Goal: Task Accomplishment & Management: Manage account settings

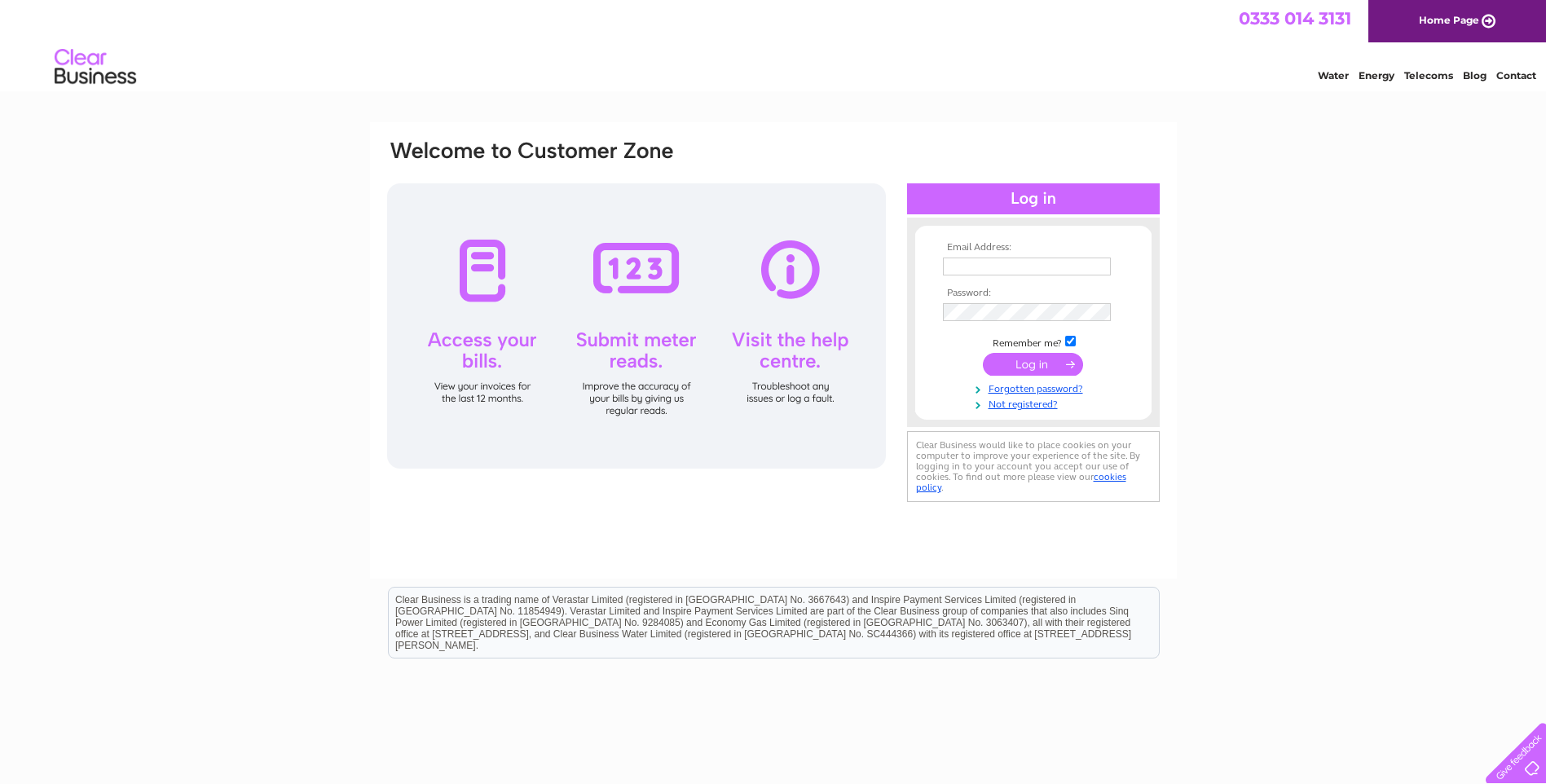
click at [1019, 265] on input "text" at bounding box center [1026, 265] width 168 height 18
type input "salon284hair@hotmail.co.uk"
click at [1047, 368] on input "submit" at bounding box center [1033, 364] width 100 height 23
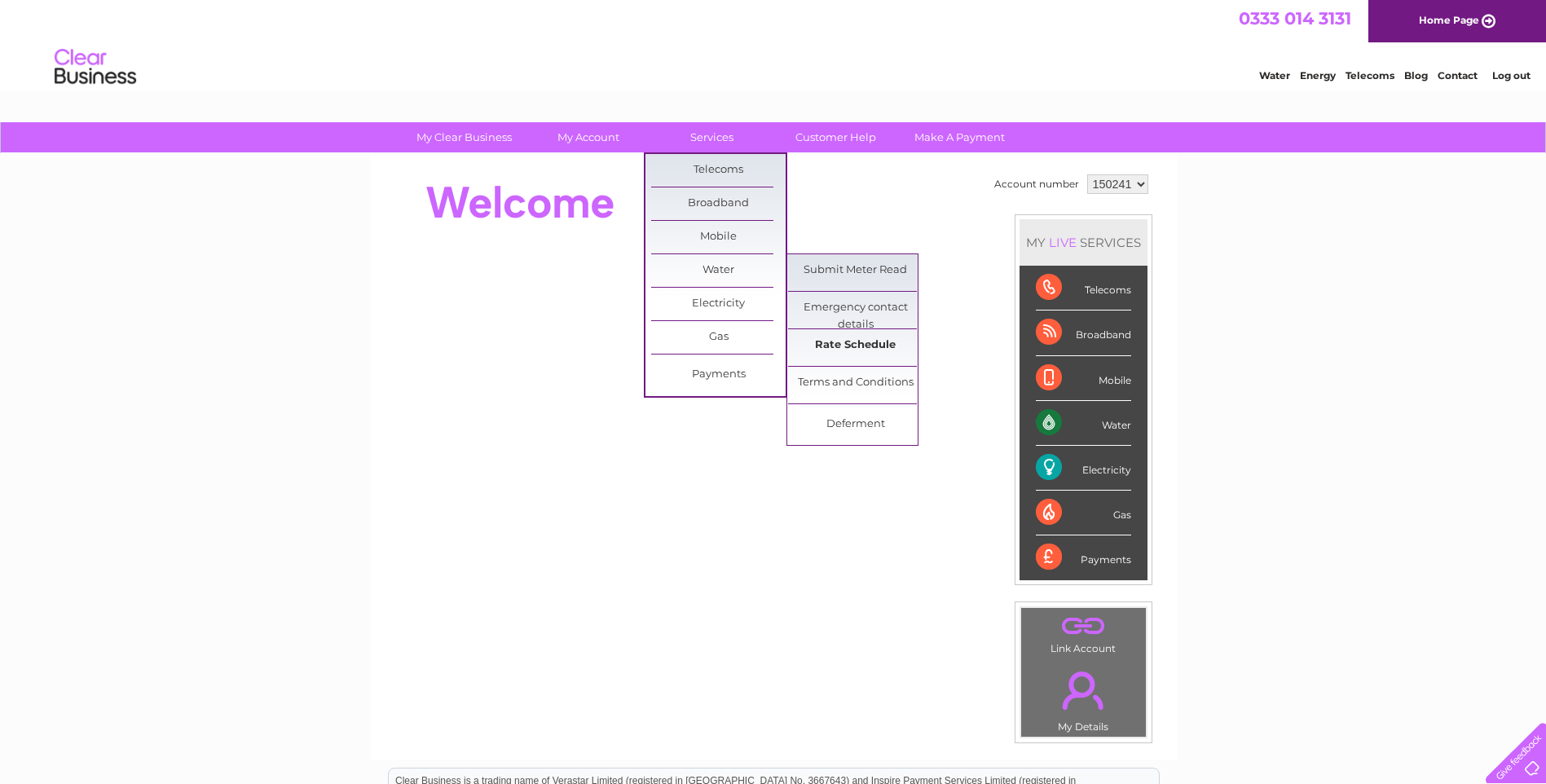
click at [822, 341] on link "Rate Schedule" at bounding box center [855, 345] width 135 height 32
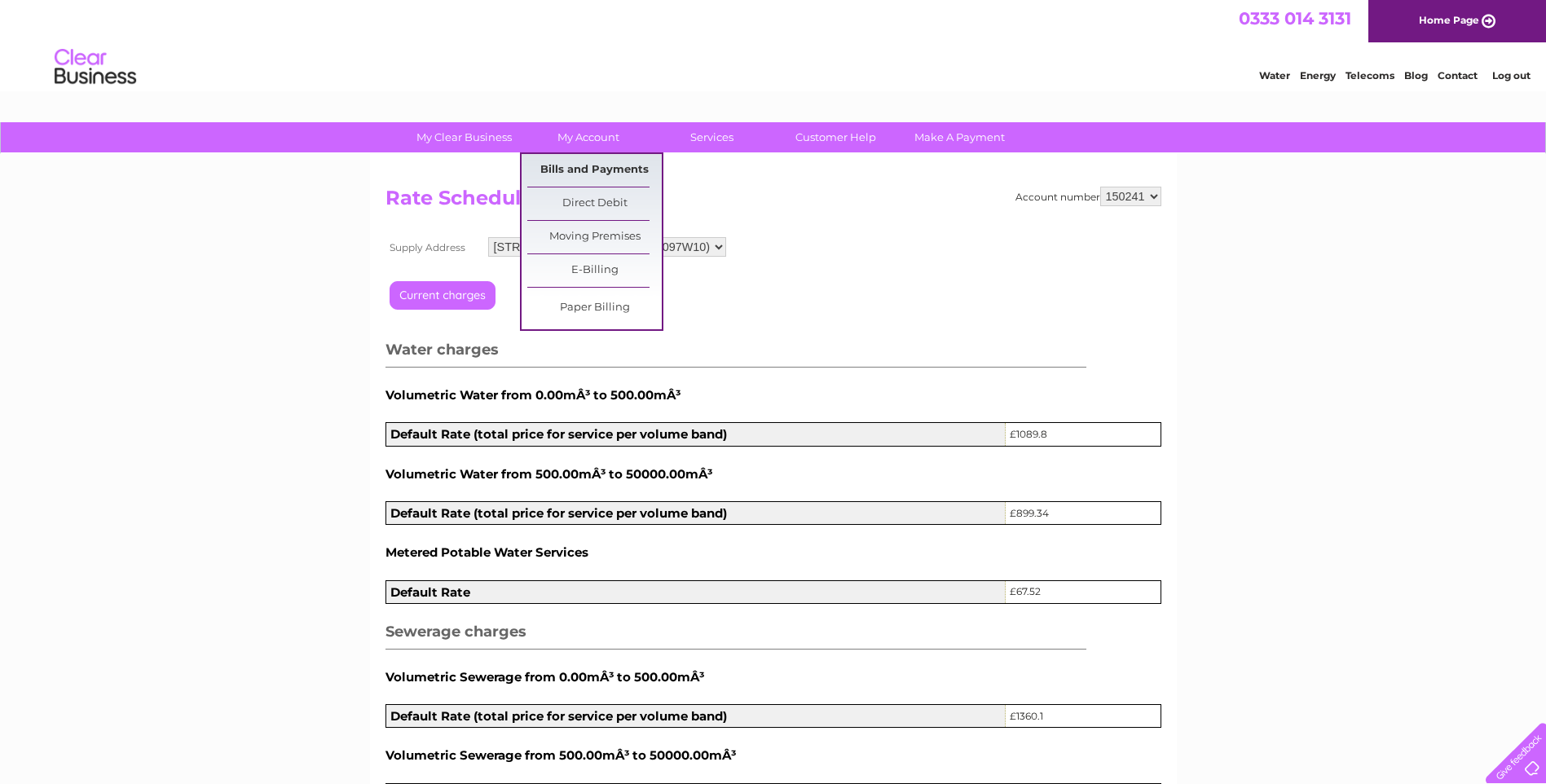
click at [586, 166] on link "Bills and Payments" at bounding box center [594, 170] width 135 height 32
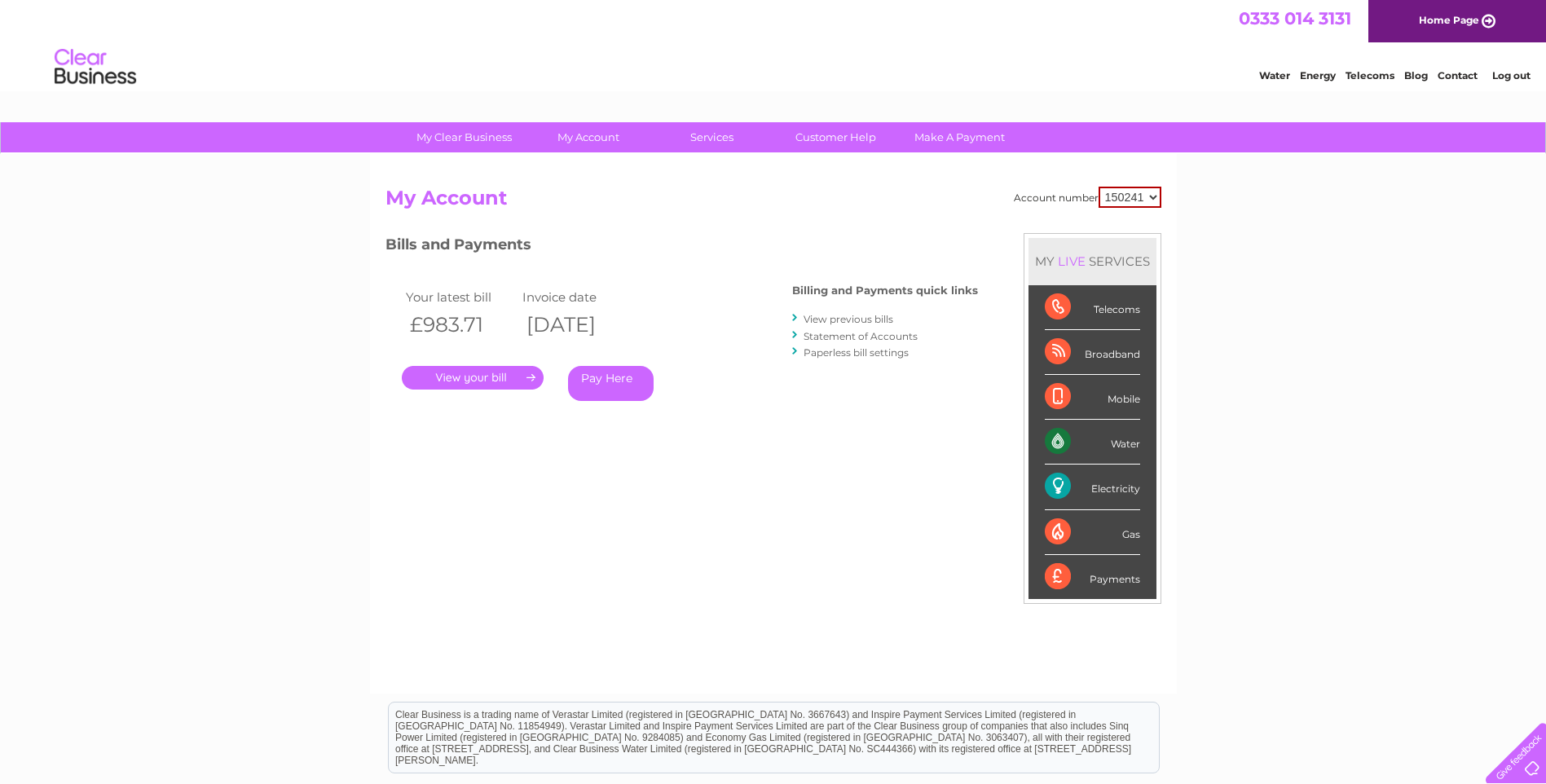
click at [836, 317] on link "View previous bills" at bounding box center [848, 319] width 89 height 12
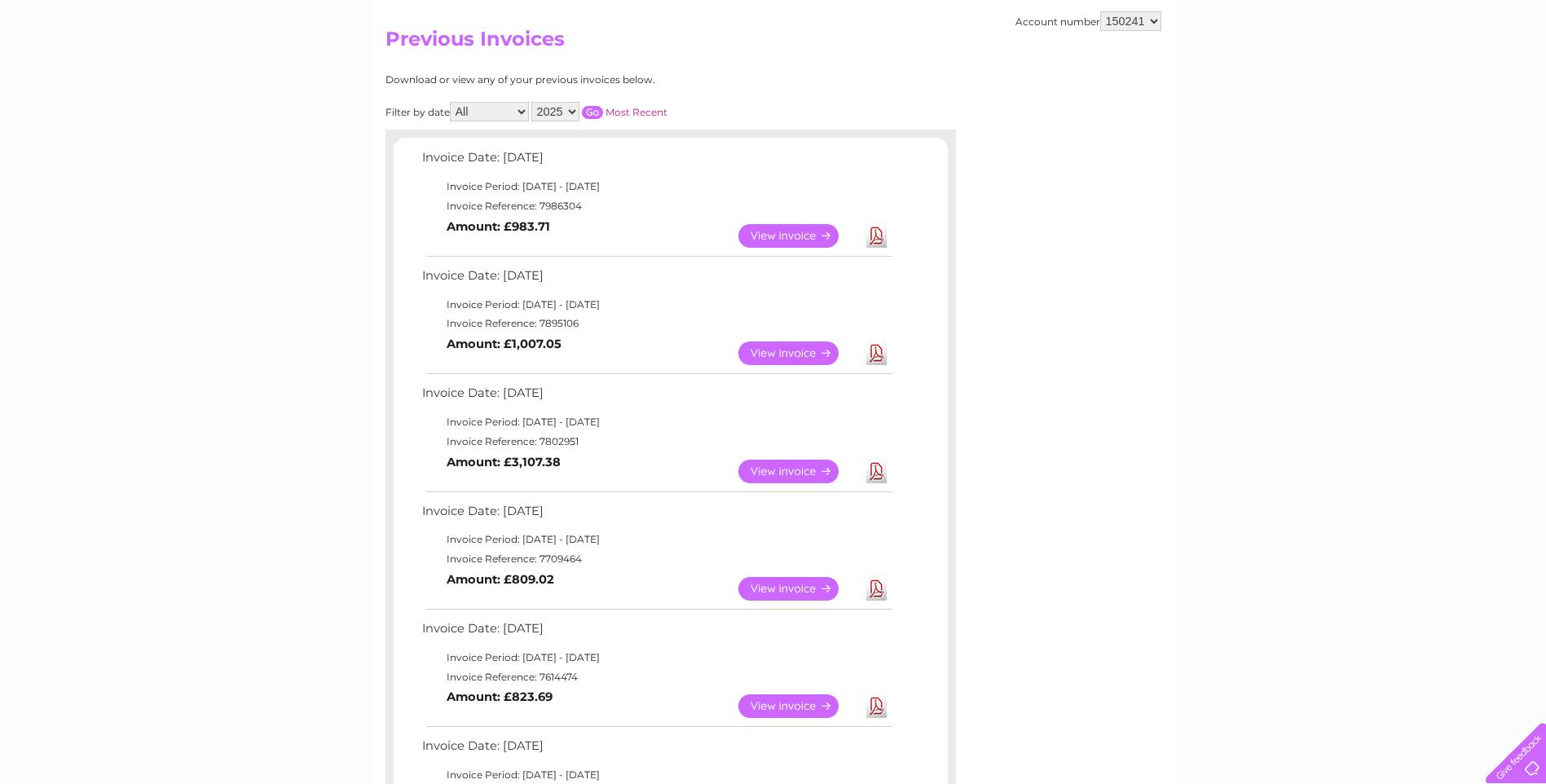
scroll to position [173, 0]
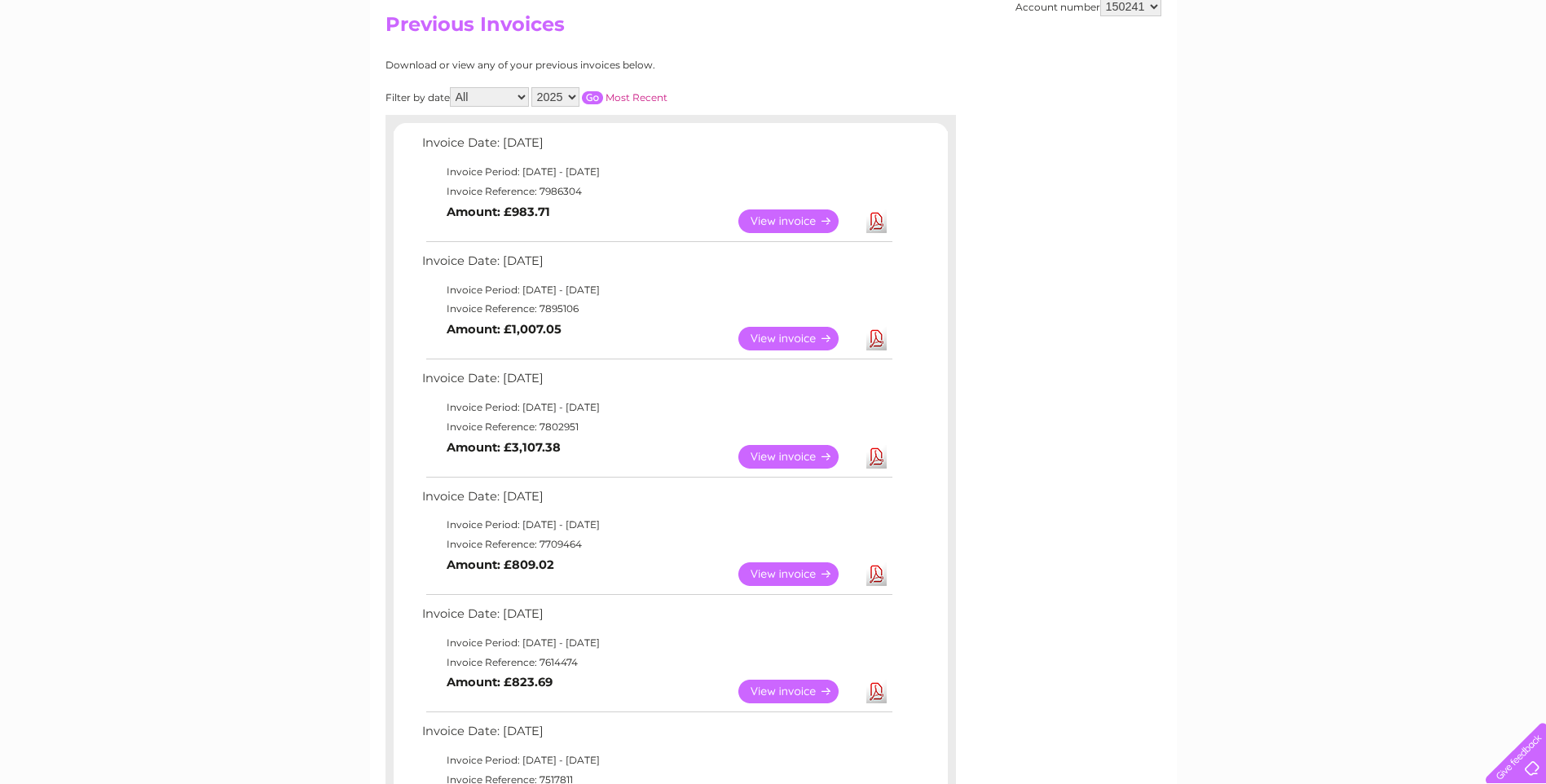
click at [781, 460] on link "View" at bounding box center [798, 457] width 120 height 24
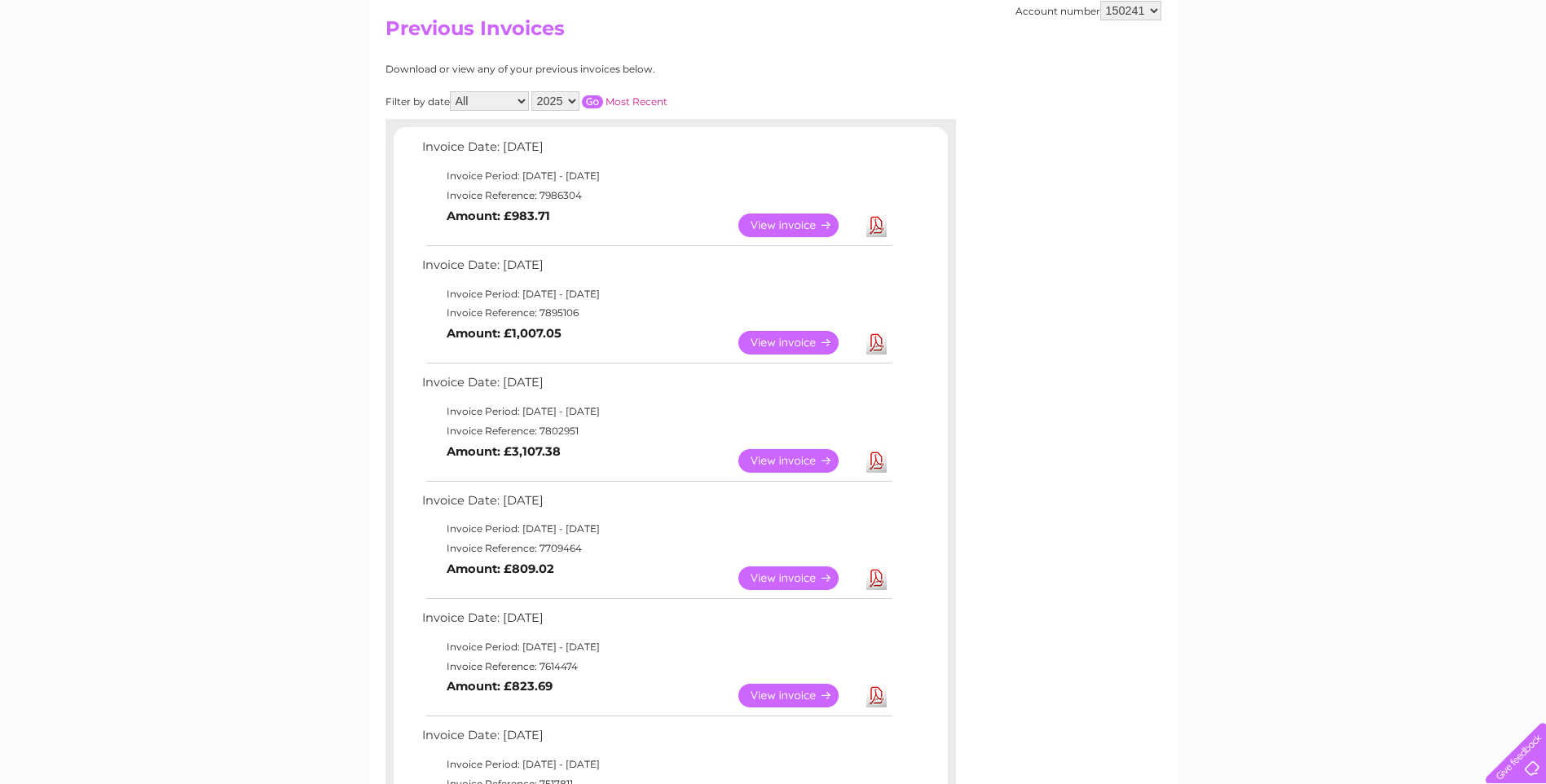
click at [789, 578] on link "View" at bounding box center [798, 579] width 120 height 24
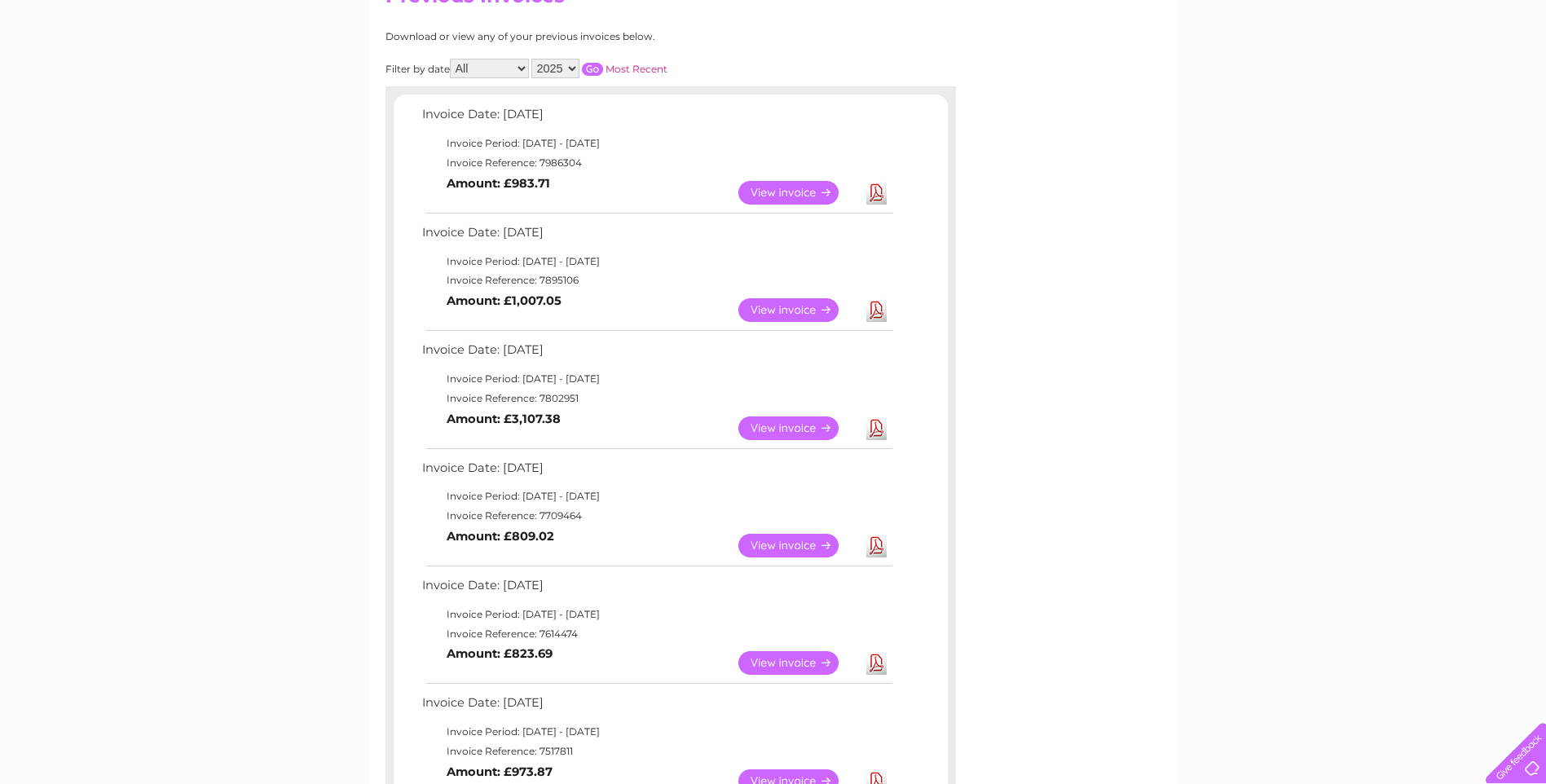
scroll to position [267, 0]
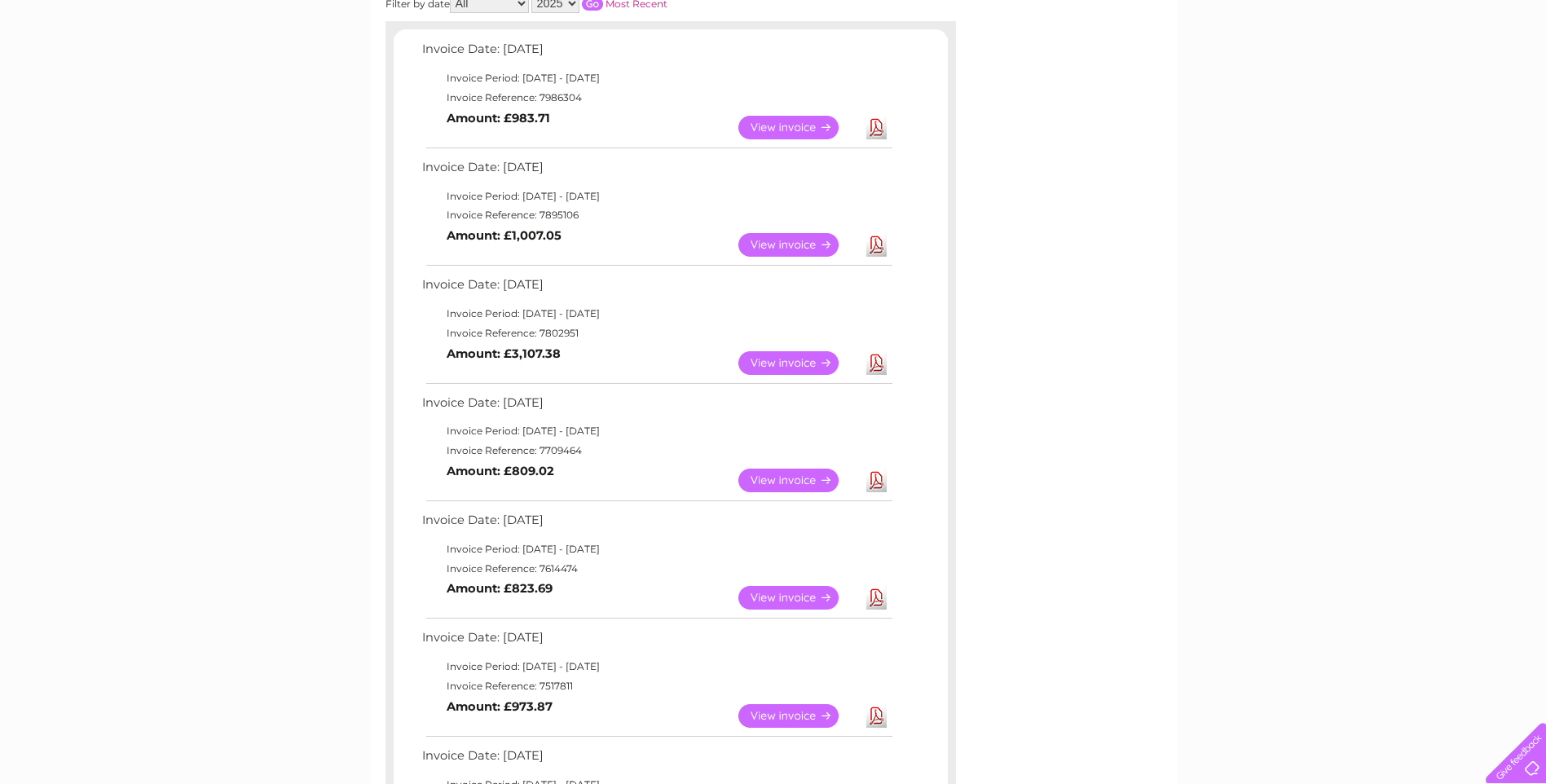
click at [787, 600] on link "View" at bounding box center [798, 598] width 120 height 24
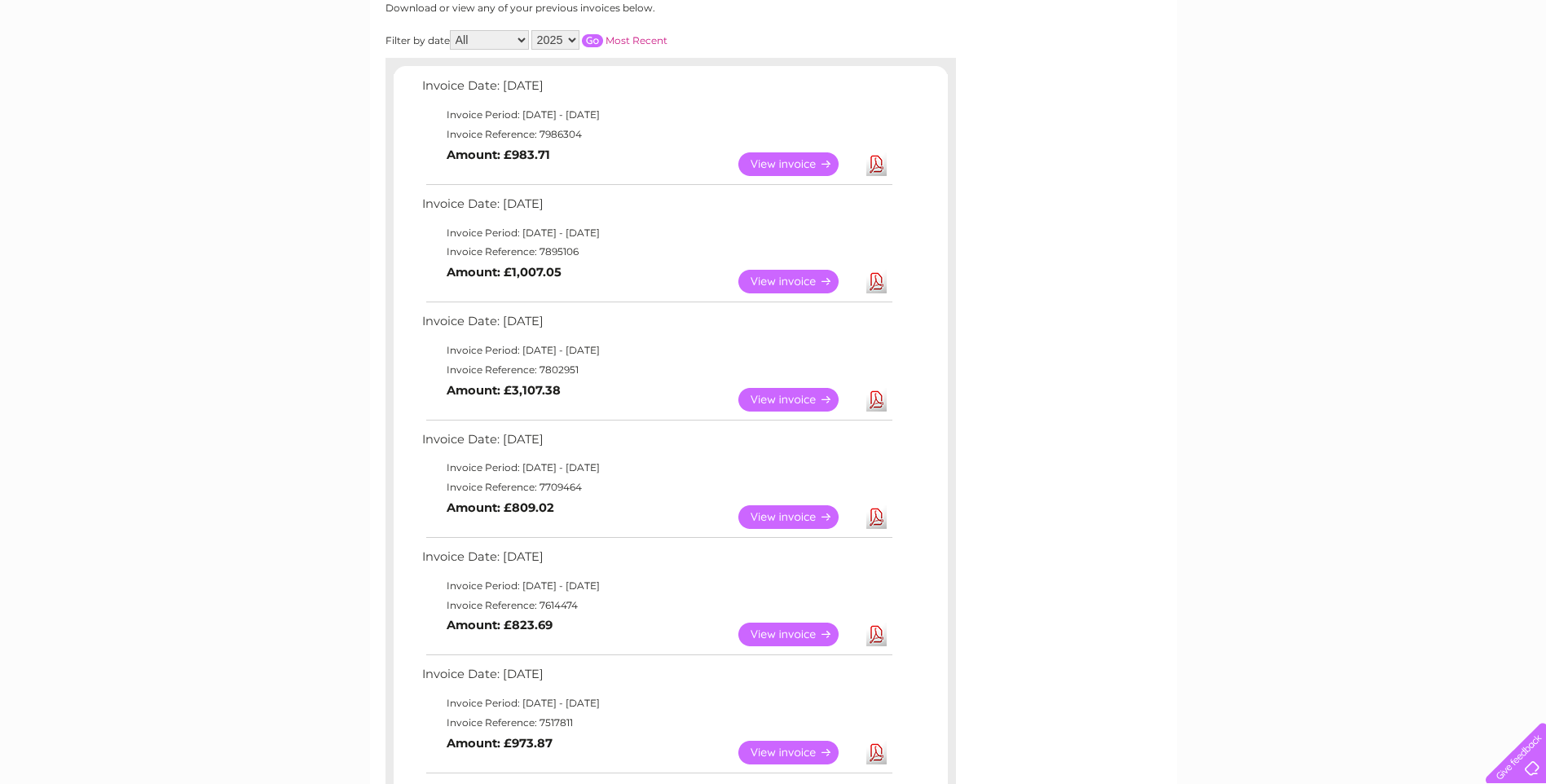
scroll to position [100, 0]
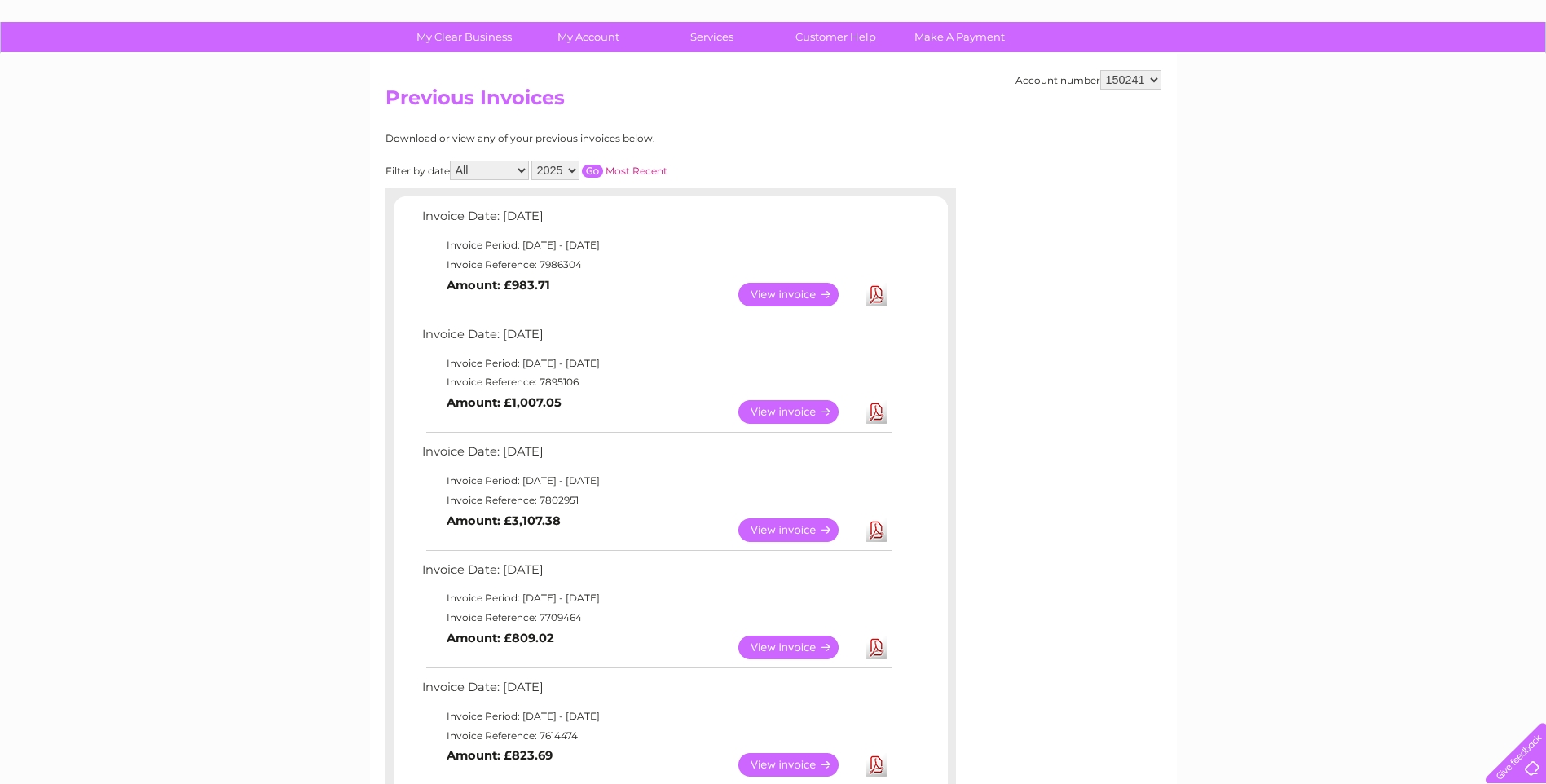
click at [787, 412] on link "View" at bounding box center [798, 412] width 120 height 24
click at [769, 299] on link "View" at bounding box center [798, 295] width 120 height 24
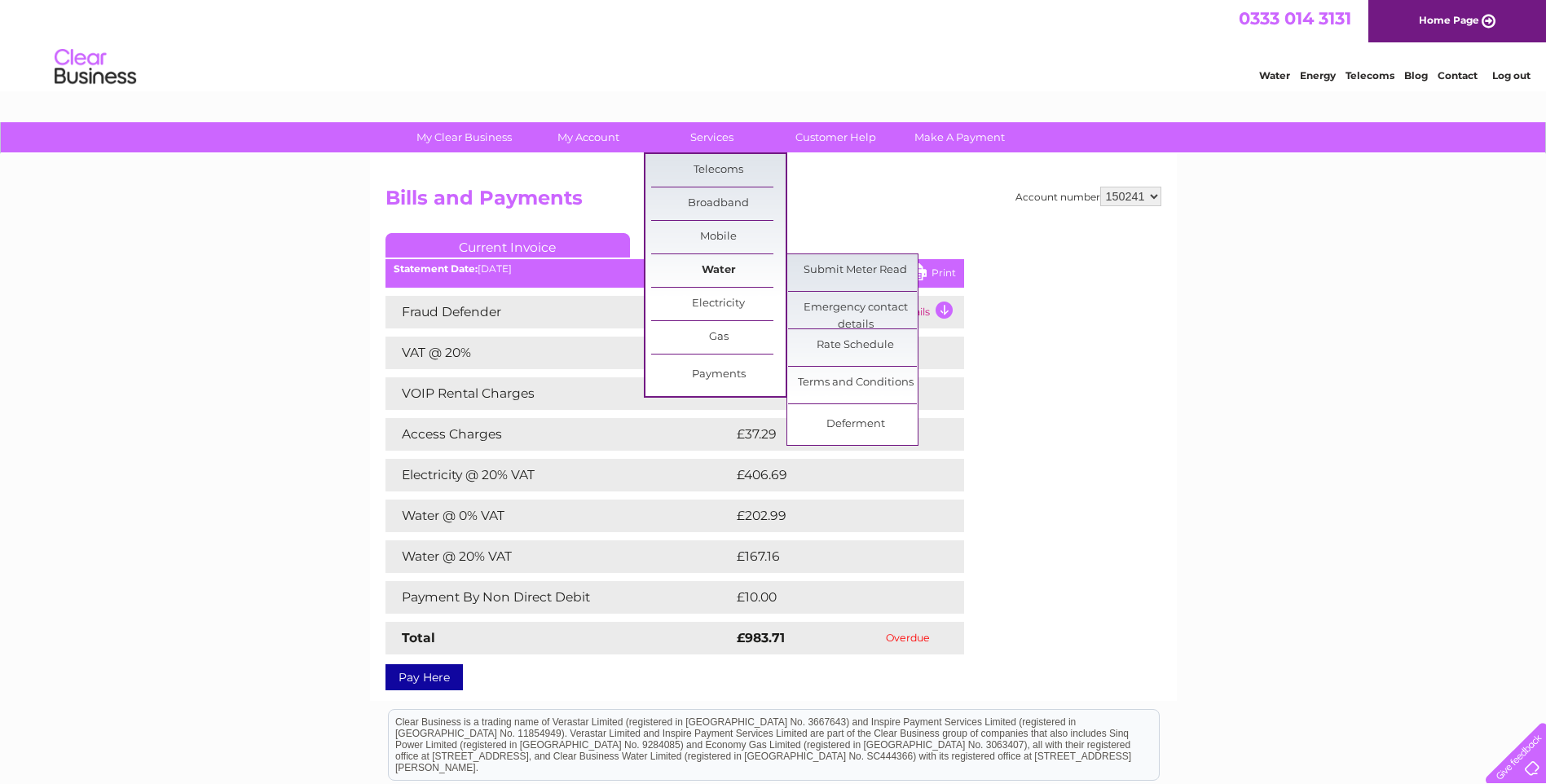
click at [743, 263] on link "Water" at bounding box center [719, 270] width 135 height 32
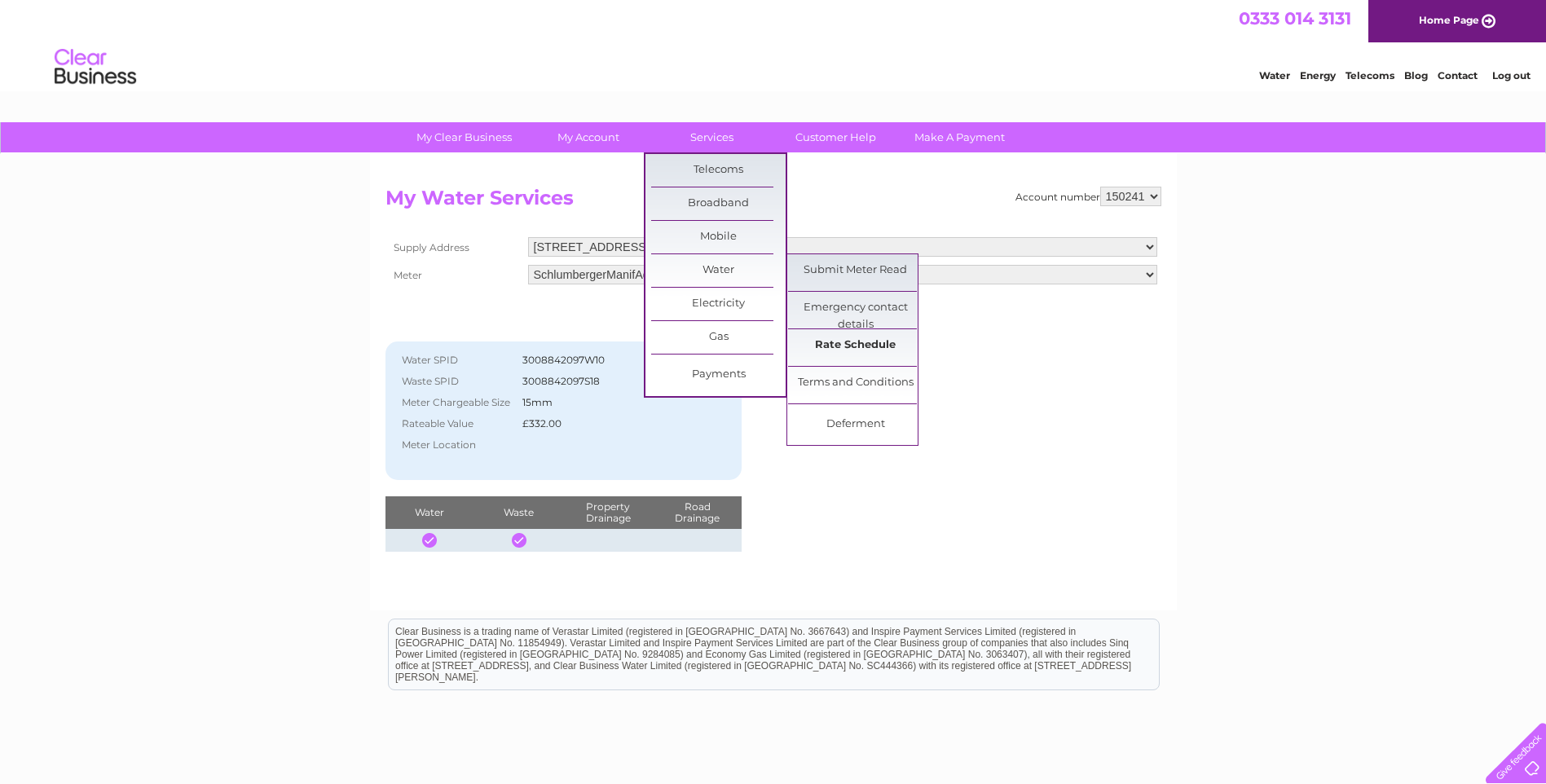
click at [818, 335] on link "Rate Schedule" at bounding box center [855, 345] width 135 height 32
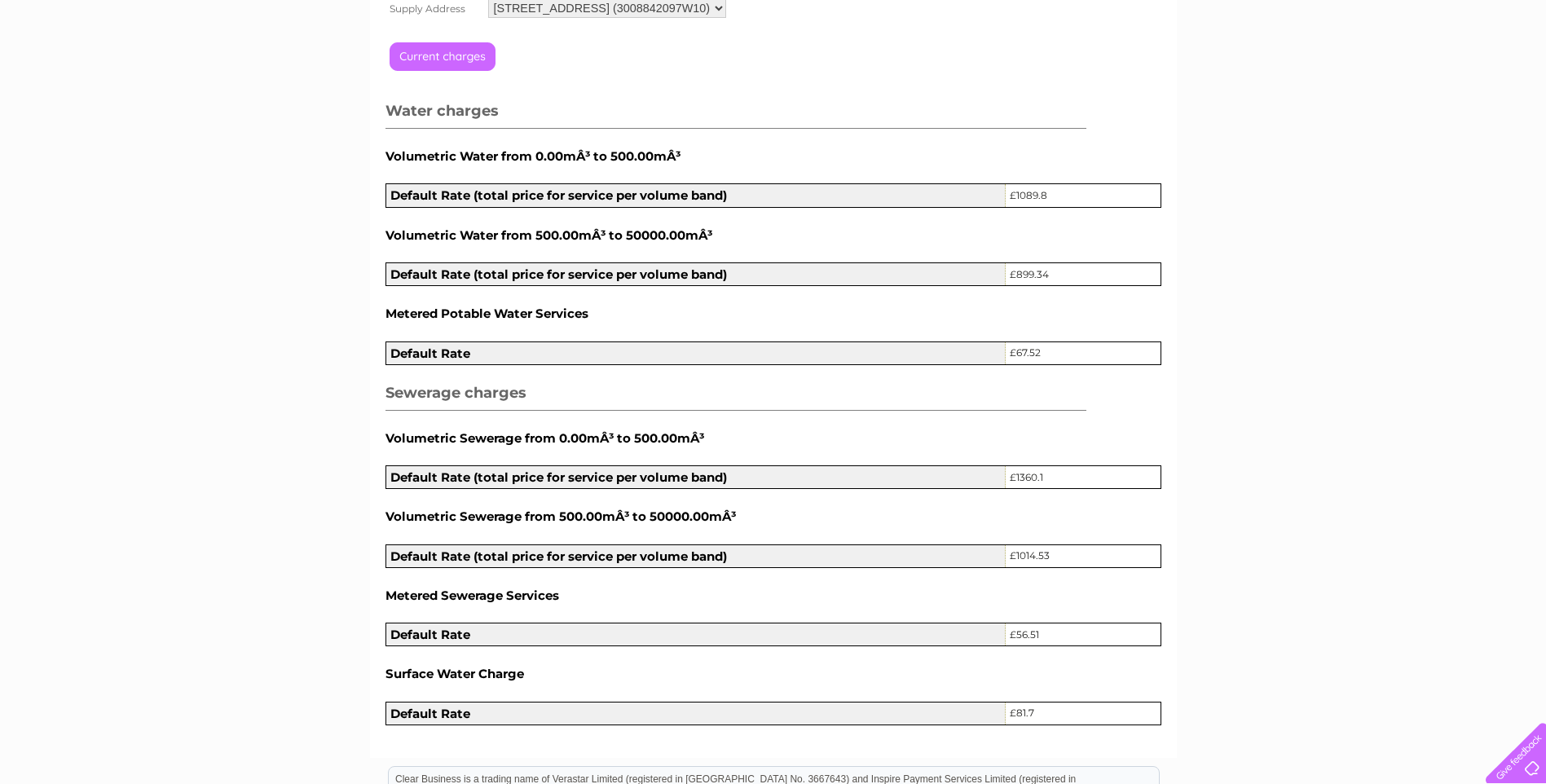
scroll to position [272, 0]
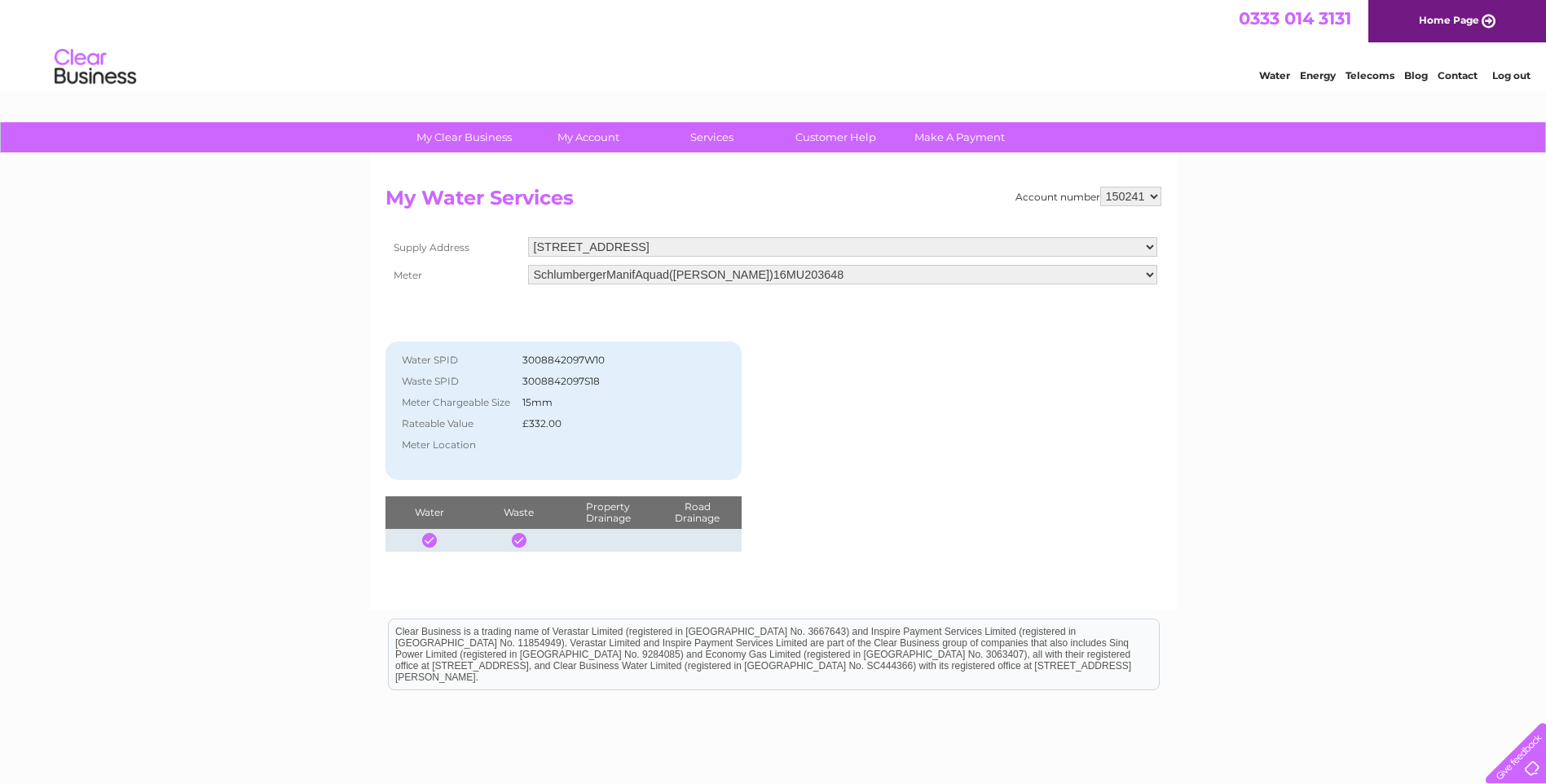
click at [1513, 72] on link "Log out" at bounding box center [1511, 75] width 39 height 12
